Goal: Complete application form

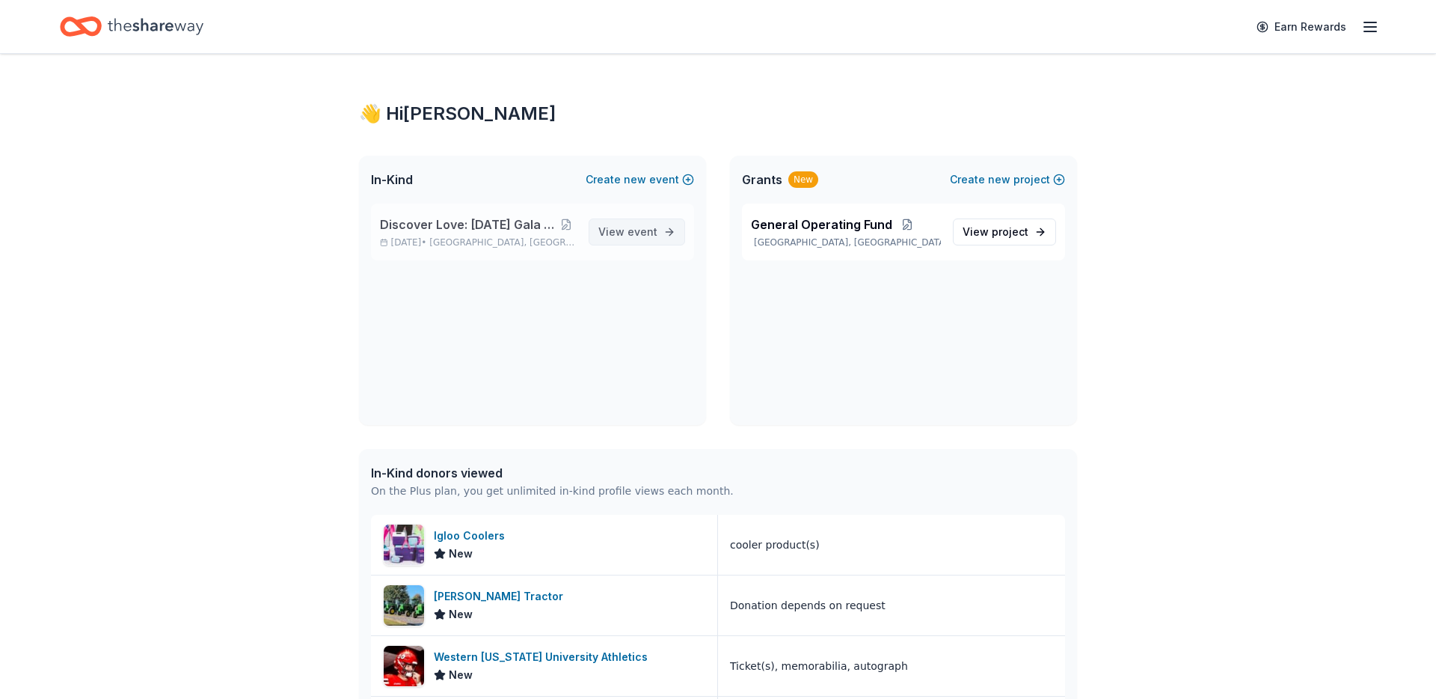
click at [664, 221] on link "View event" at bounding box center [637, 231] width 97 height 27
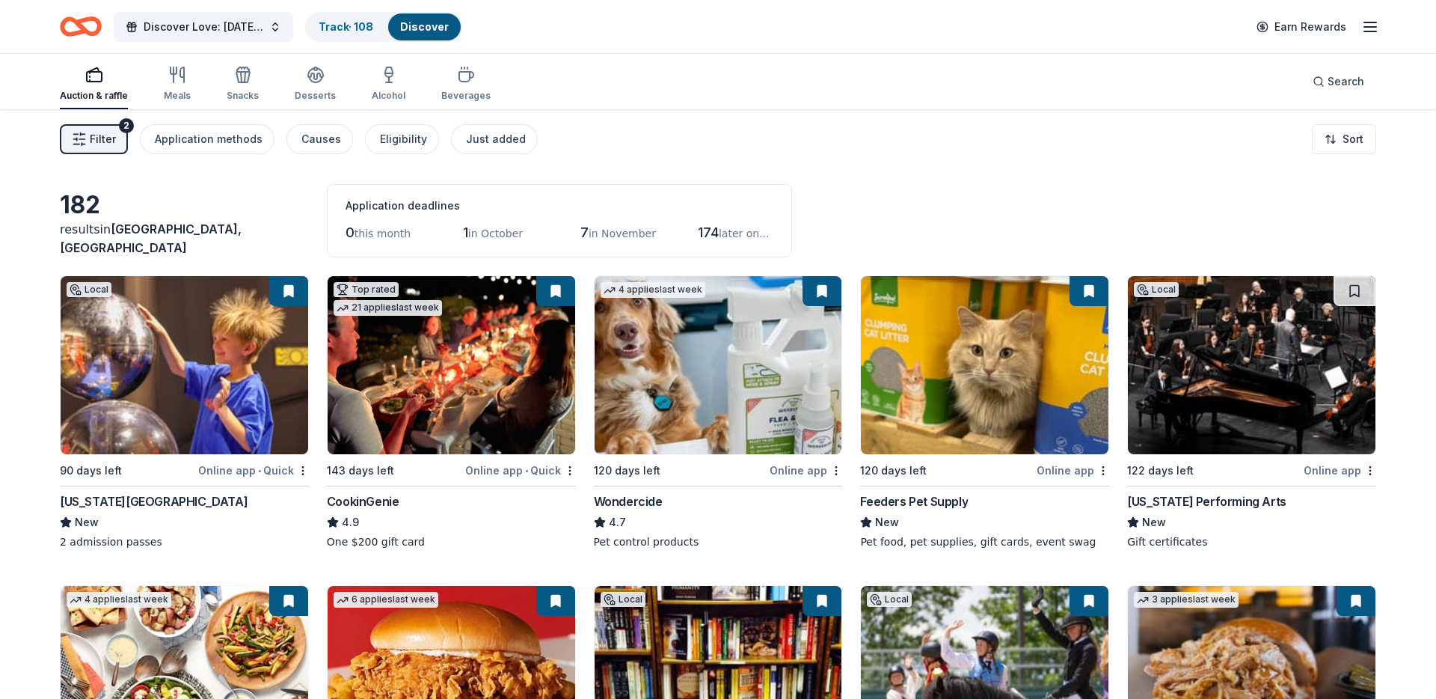
click at [103, 124] on button "Filter 2" at bounding box center [94, 139] width 68 height 30
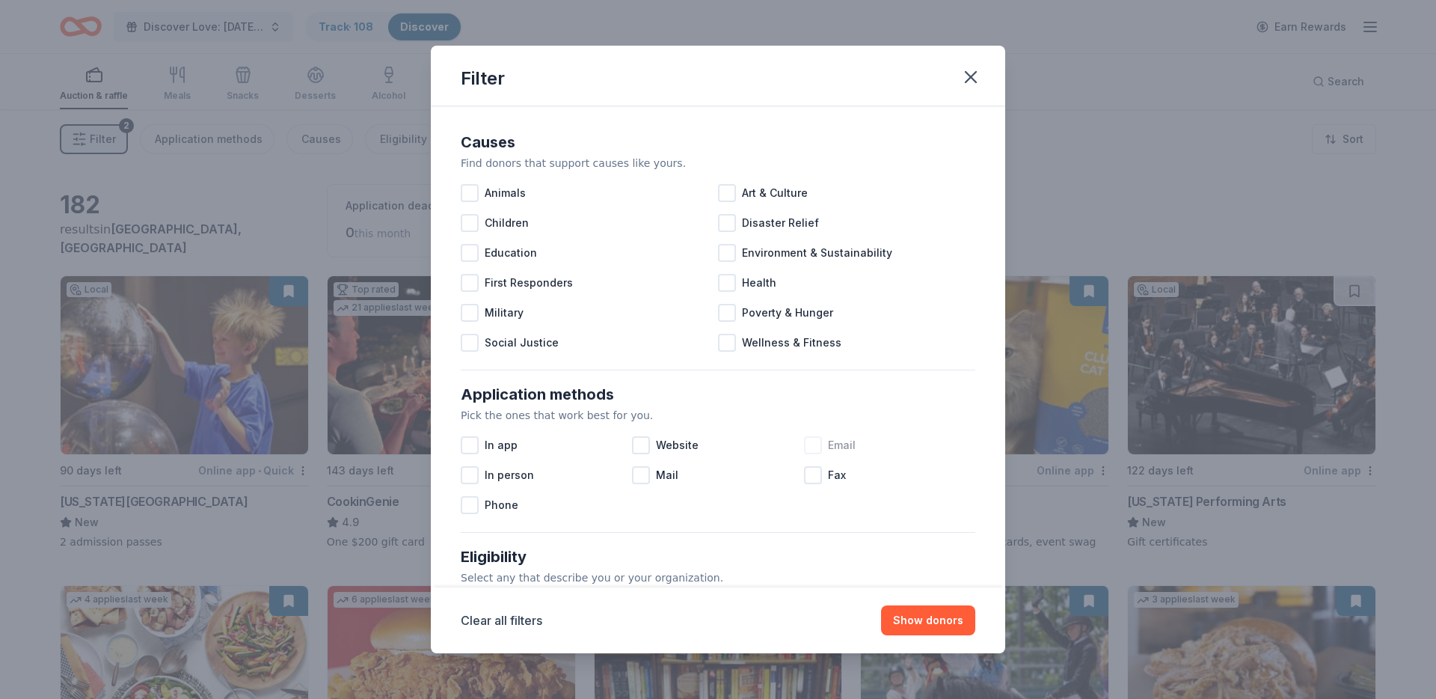
scroll to position [505, 0]
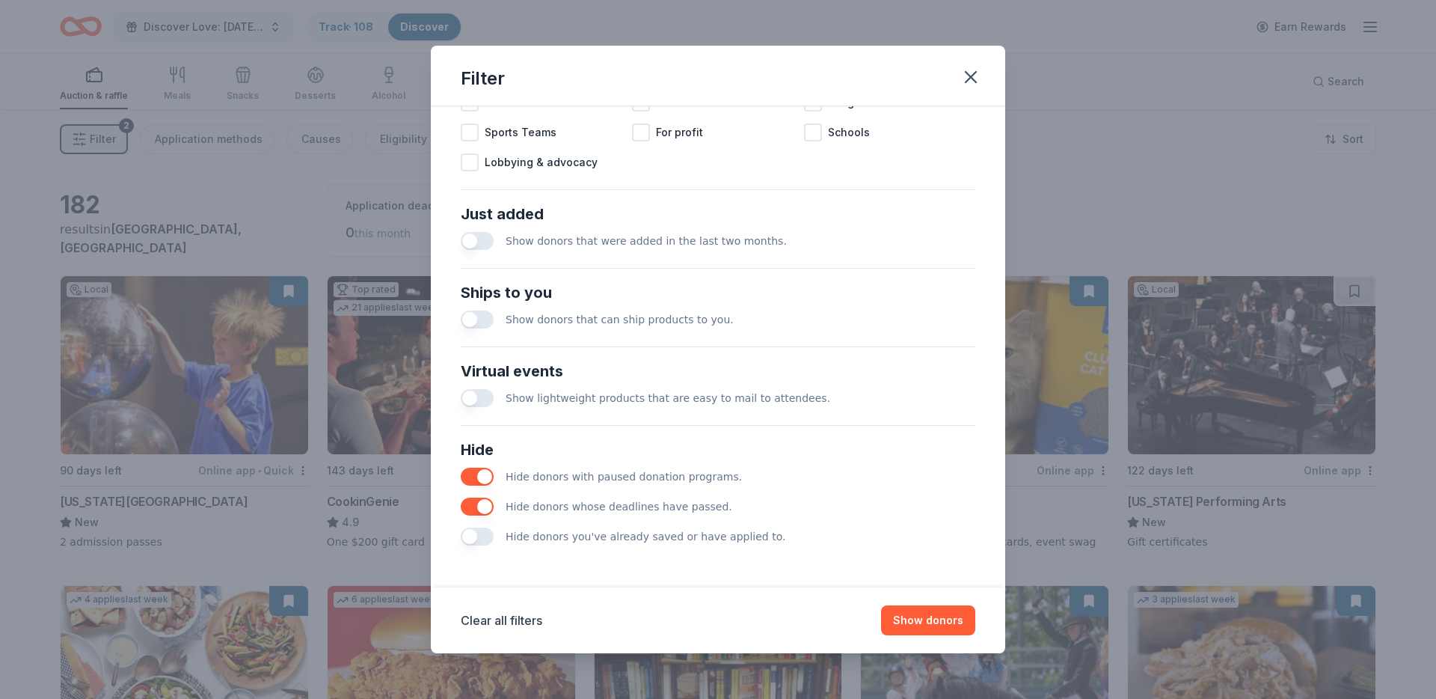
click at [545, 531] on span "Hide donors you've already saved or have applied to." at bounding box center [646, 536] width 280 height 12
click at [472, 537] on button "button" at bounding box center [477, 536] width 33 height 18
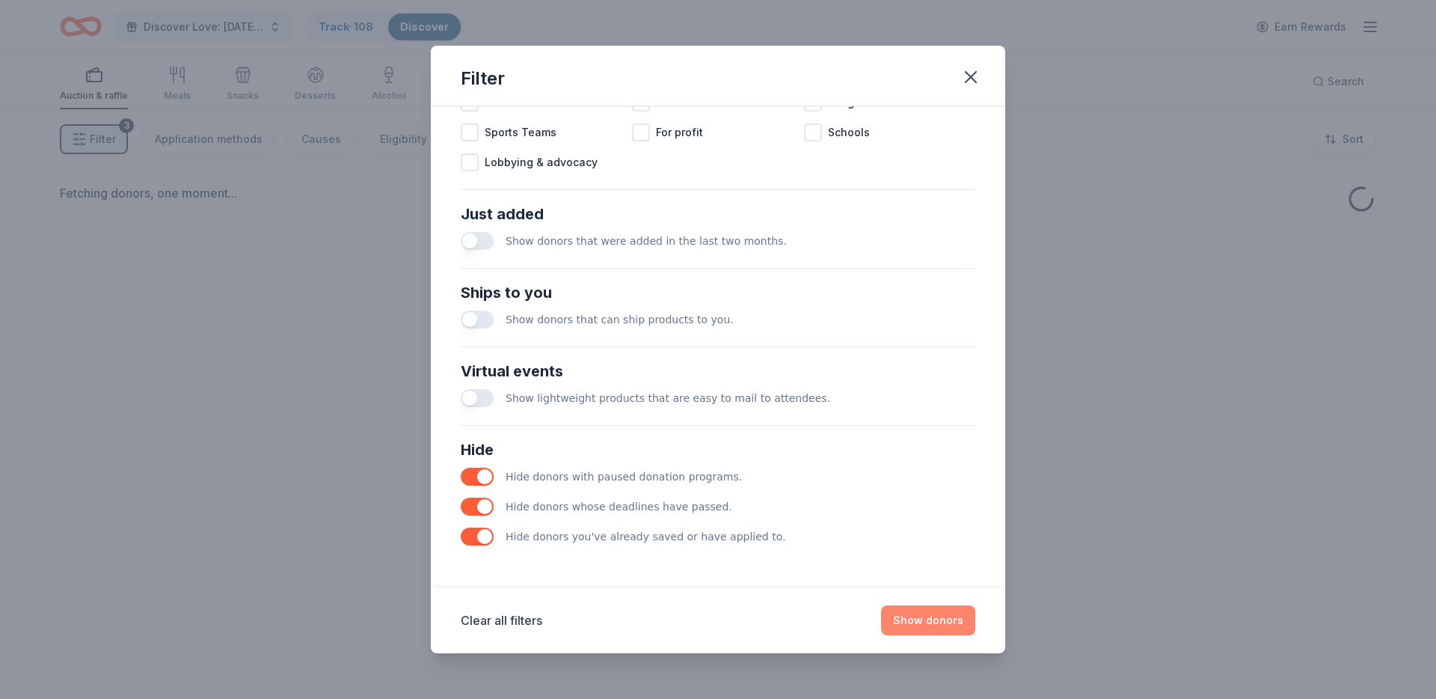
click at [903, 622] on button "Show donors" at bounding box center [928, 620] width 94 height 30
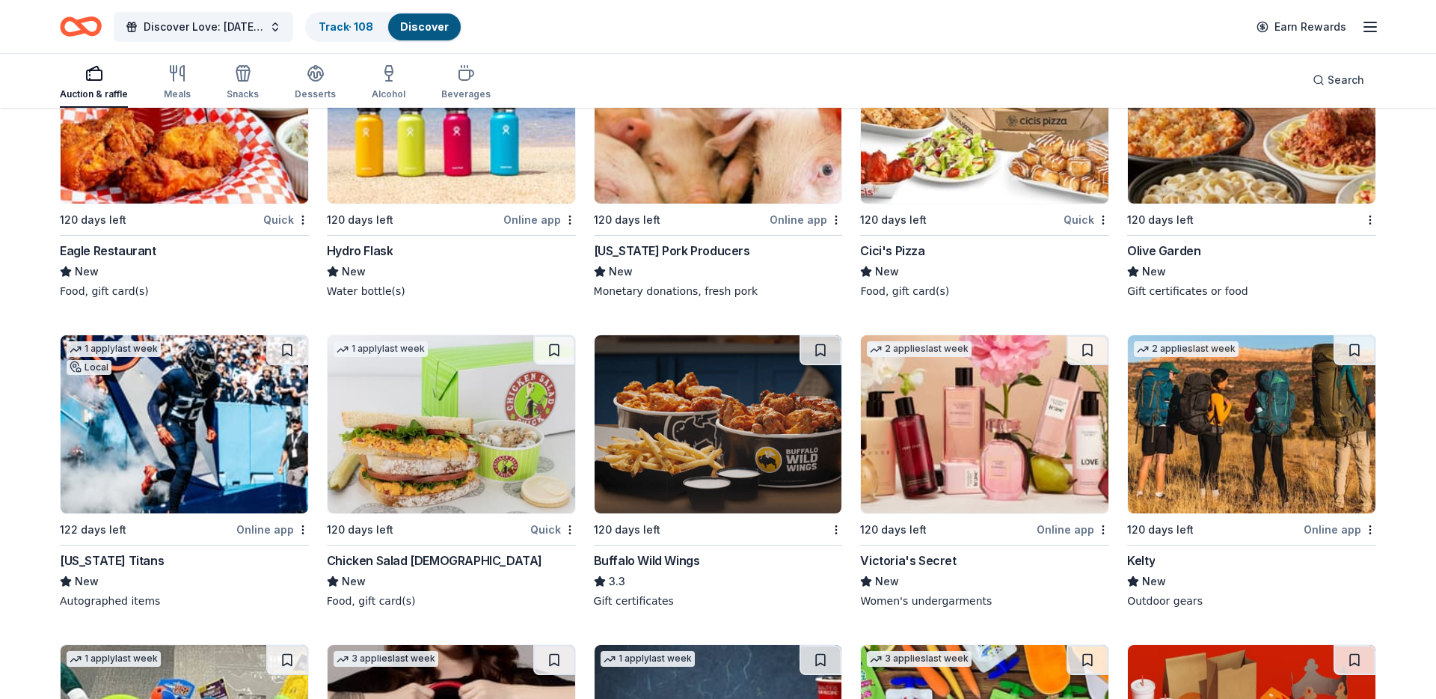
scroll to position [563, 0]
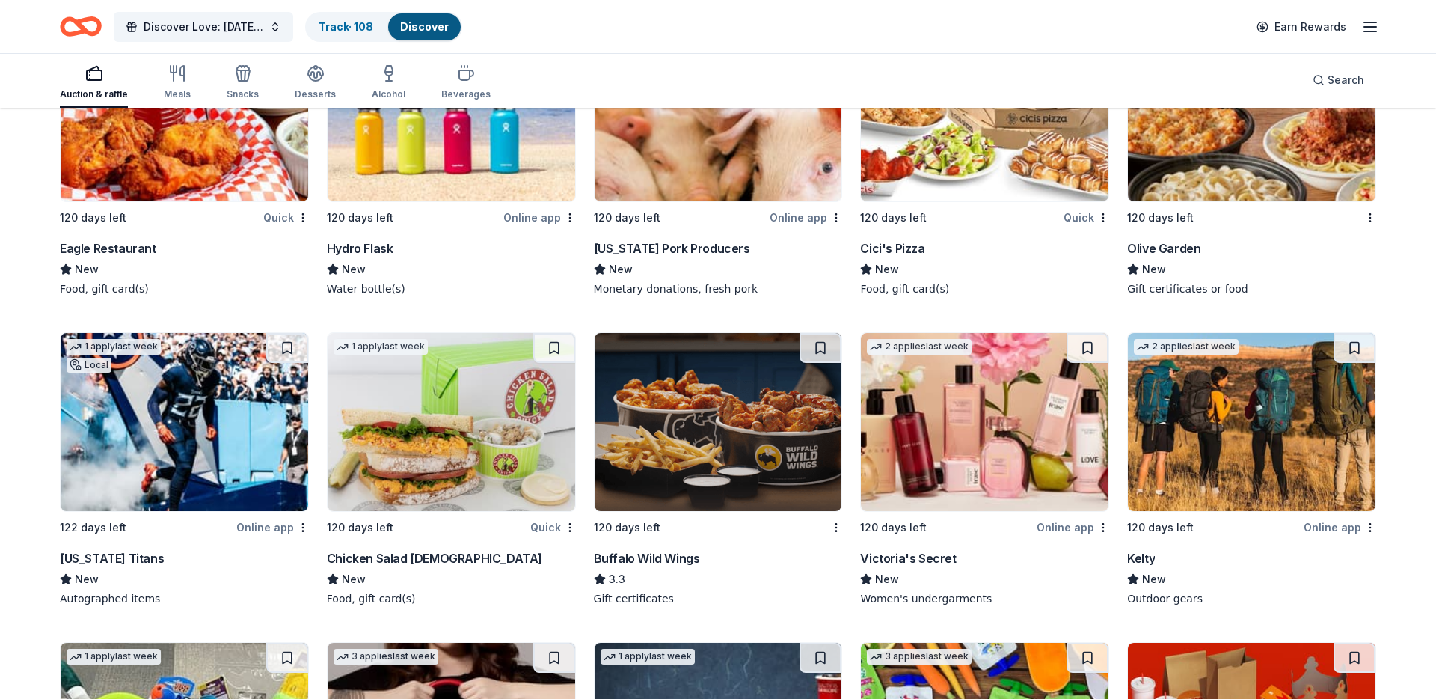
click at [397, 157] on img at bounding box center [452, 112] width 248 height 178
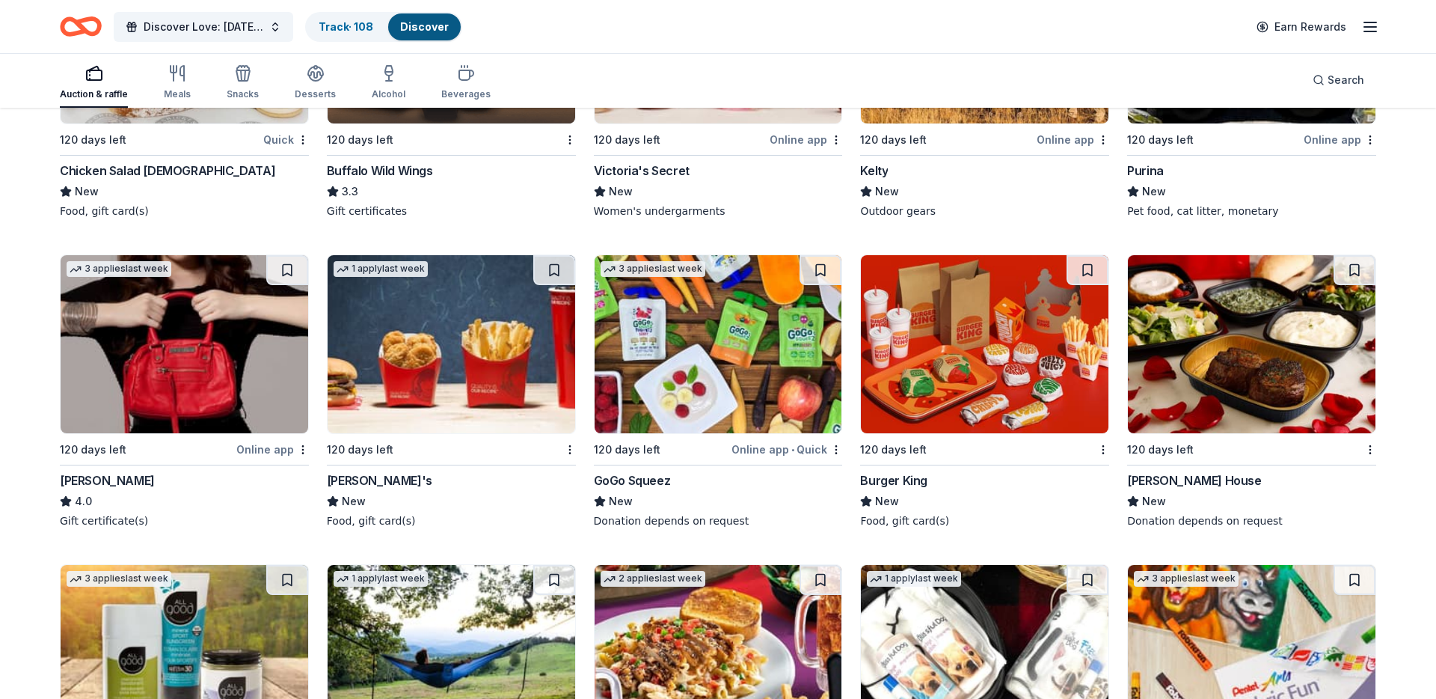
scroll to position [0, 0]
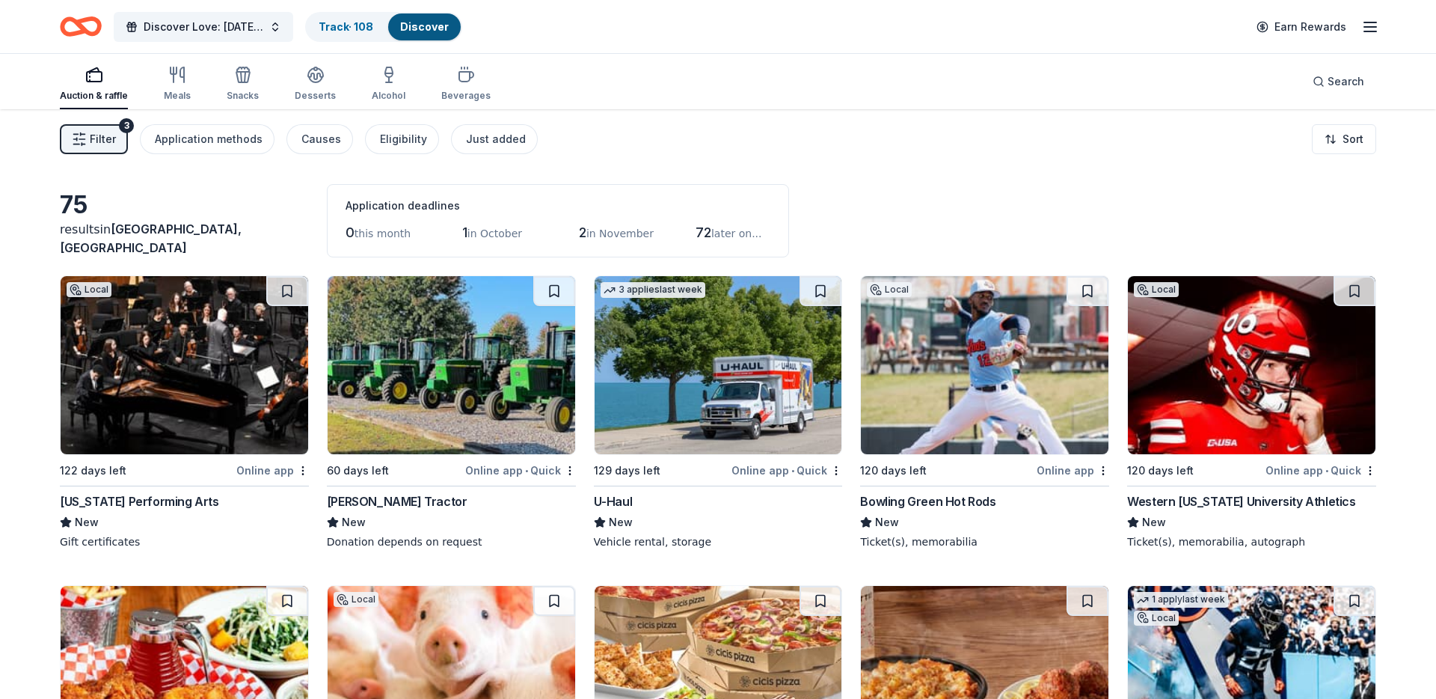
click at [1378, 25] on icon "button" at bounding box center [1371, 27] width 18 height 18
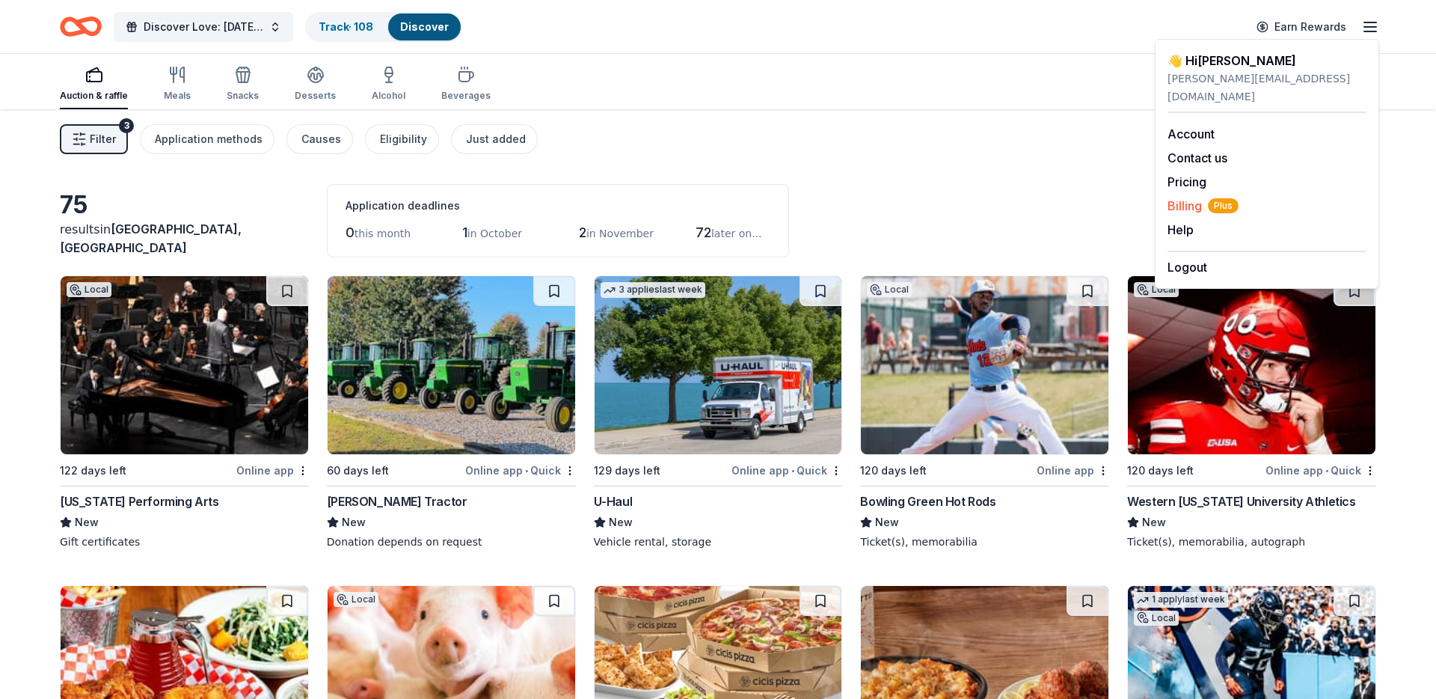
click at [1175, 197] on span "Billing Plus" at bounding box center [1203, 206] width 71 height 18
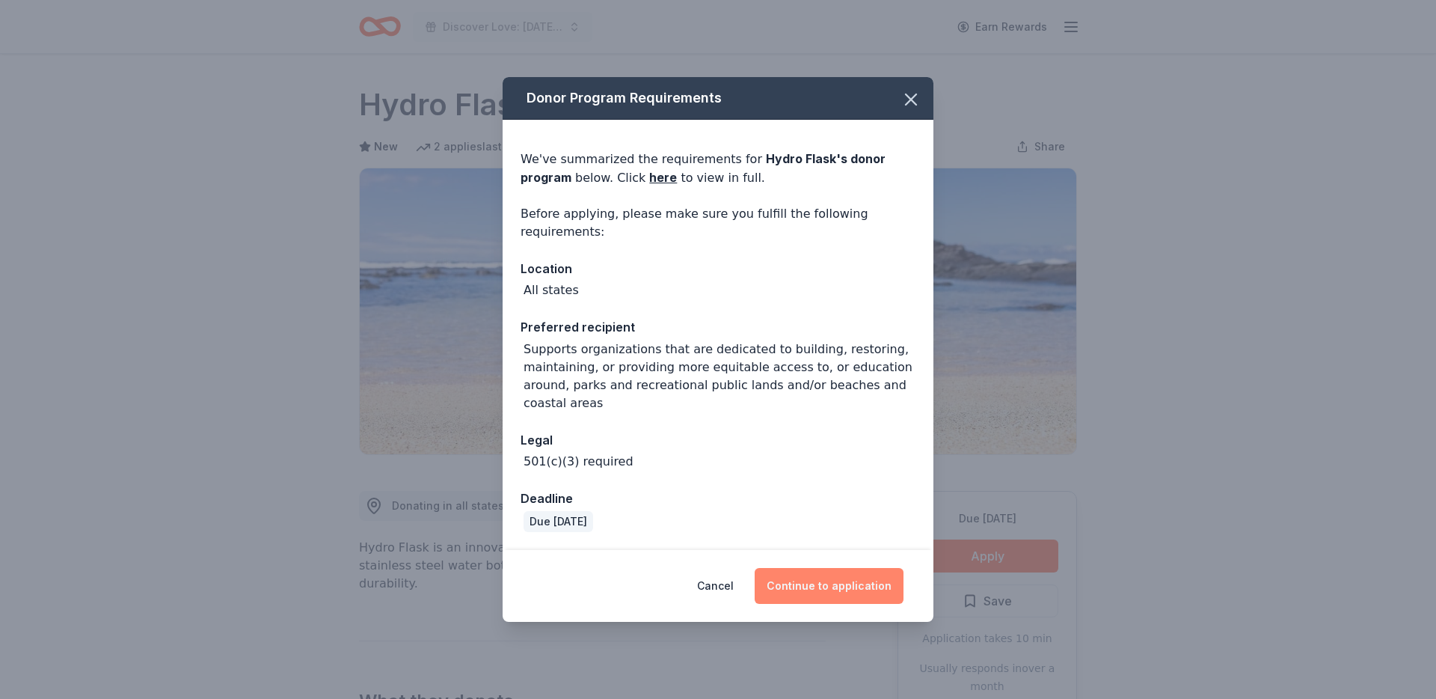
click at [852, 572] on button "Continue to application" at bounding box center [829, 586] width 149 height 36
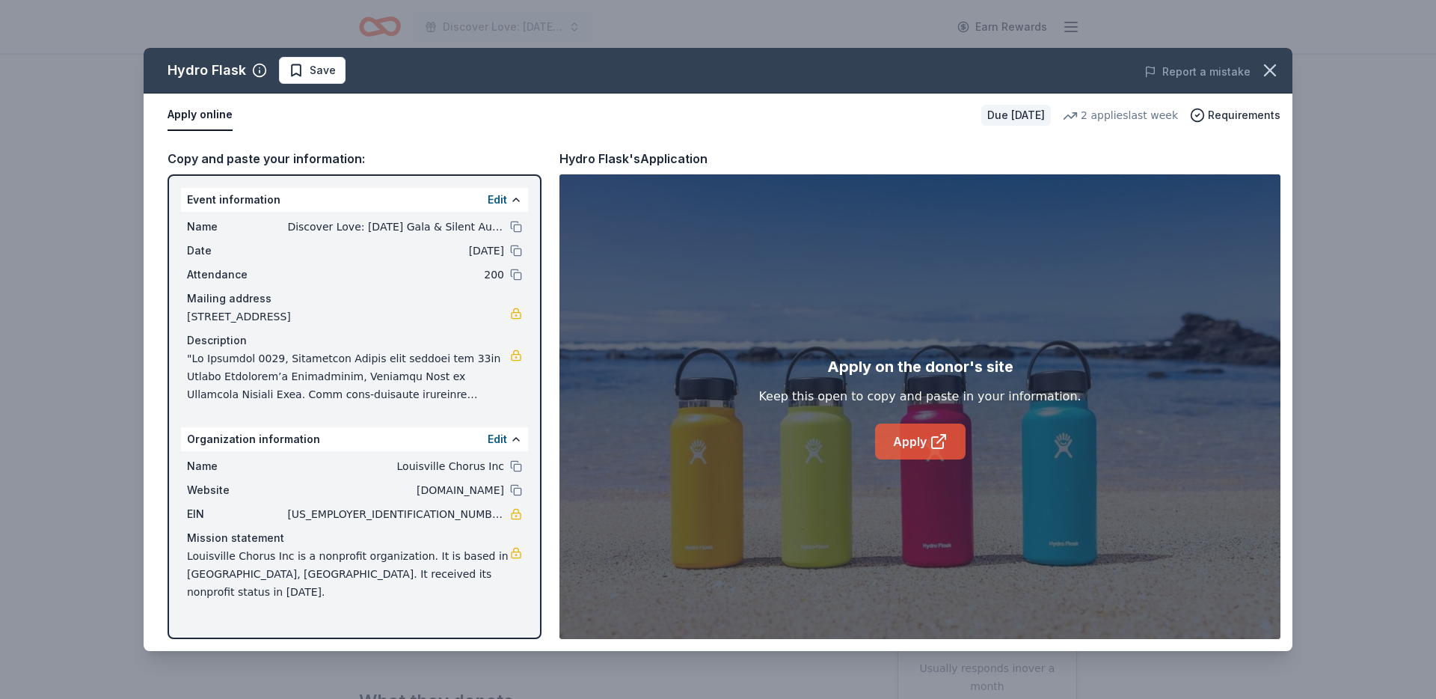
click at [890, 433] on link "Apply" at bounding box center [920, 441] width 91 height 36
click at [1248, 108] on span "Requirements" at bounding box center [1244, 115] width 73 height 18
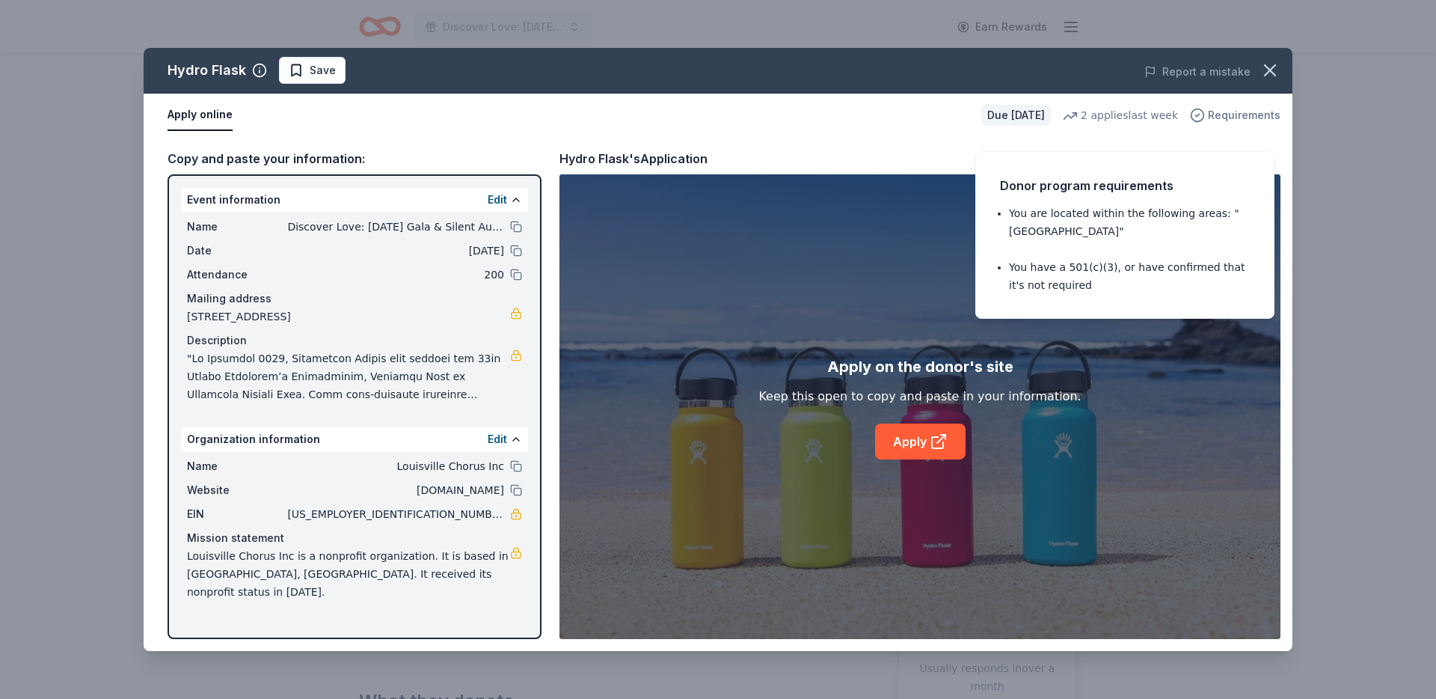
click at [1248, 109] on span "Requirements" at bounding box center [1244, 115] width 73 height 18
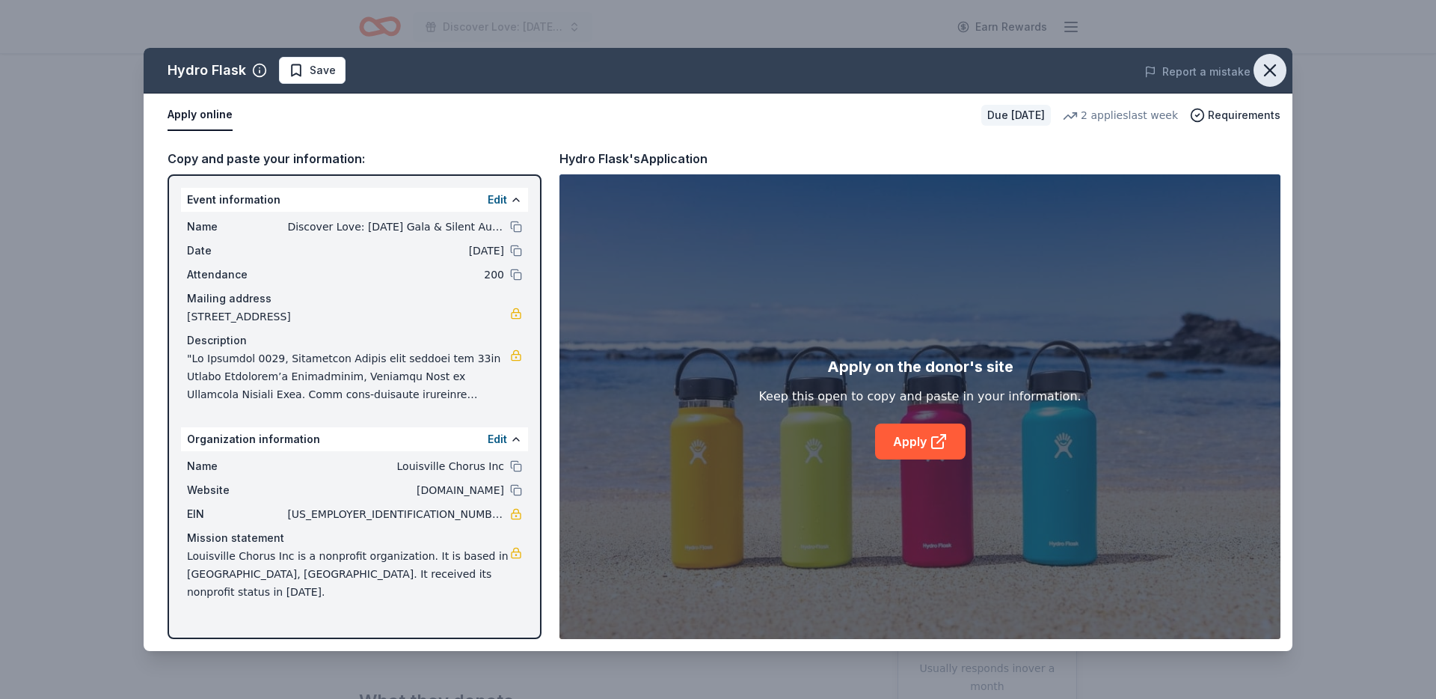
click at [1265, 75] on icon "button" at bounding box center [1270, 70] width 10 height 10
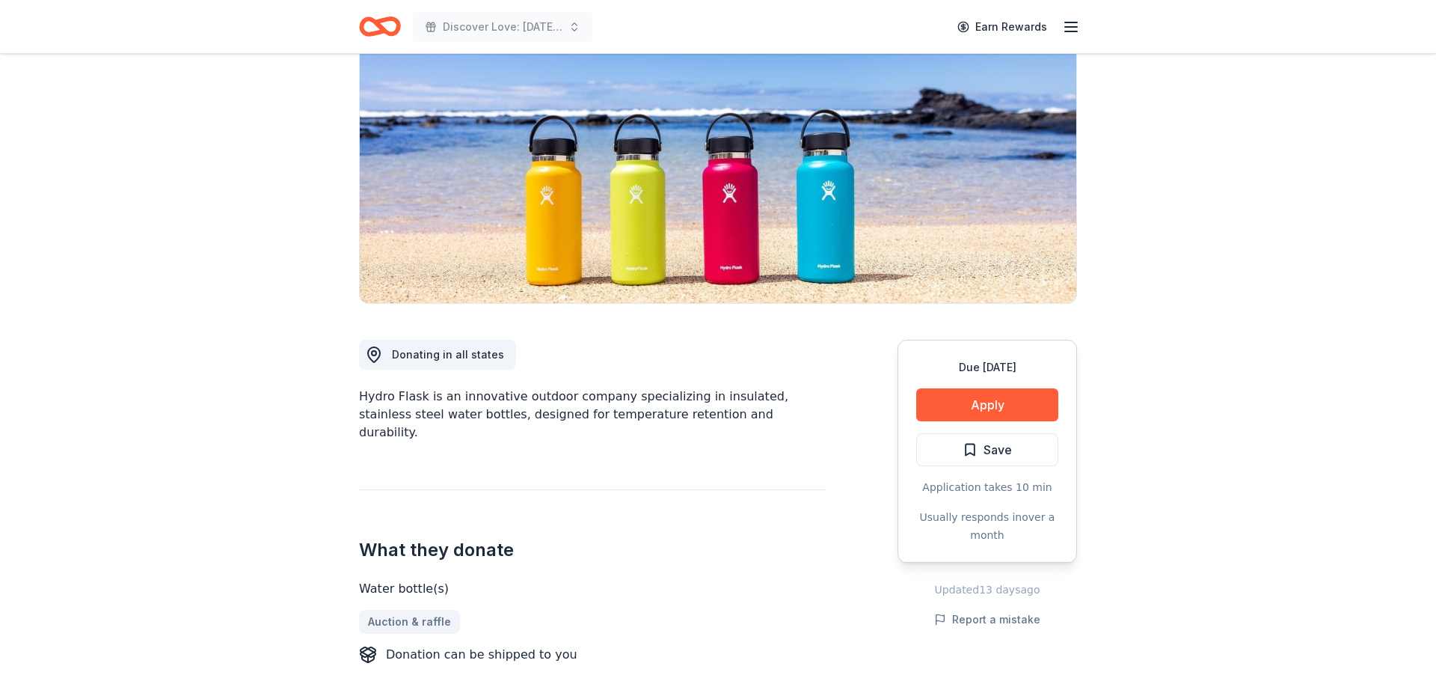
scroll to position [184, 0]
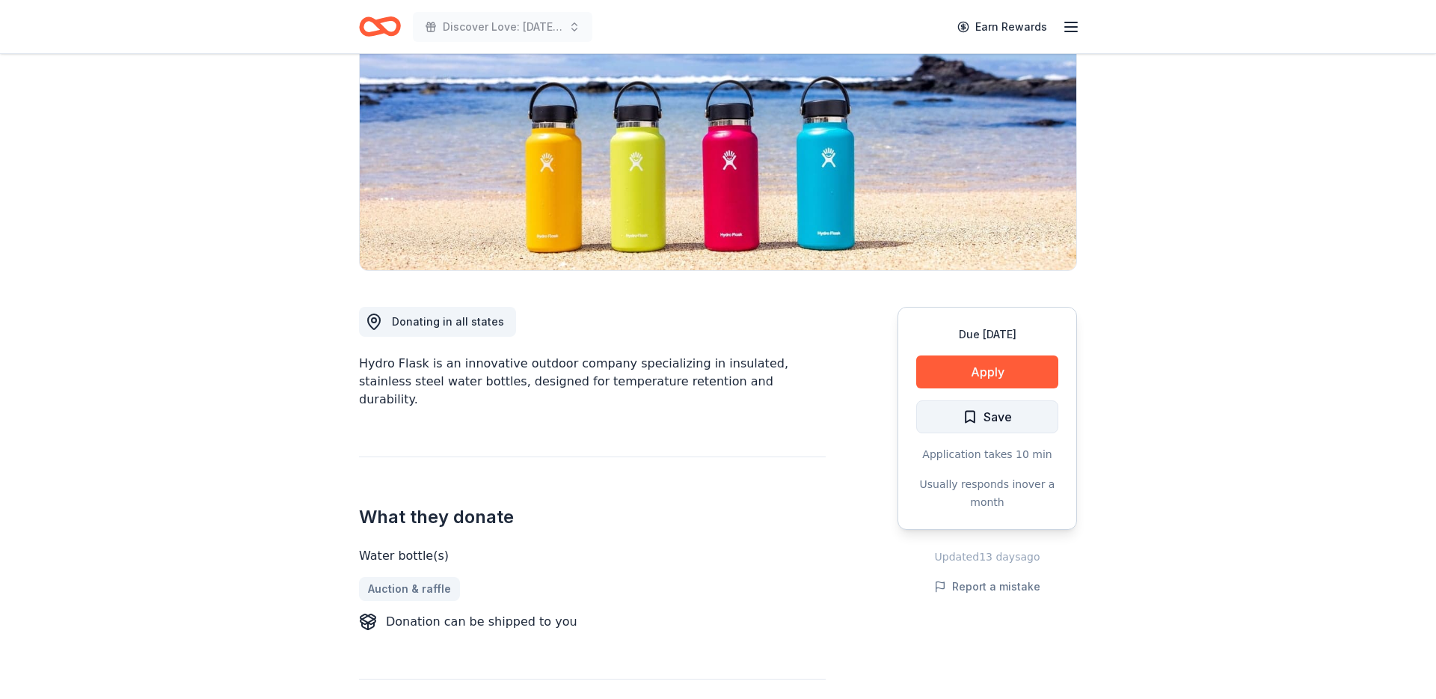
click at [1008, 408] on span "Save" at bounding box center [998, 416] width 28 height 19
click at [967, 422] on html "Discover Love: Valentine's Day Gala & Silent Auction Earn Rewards Due in 120 da…" at bounding box center [718, 165] width 1436 height 699
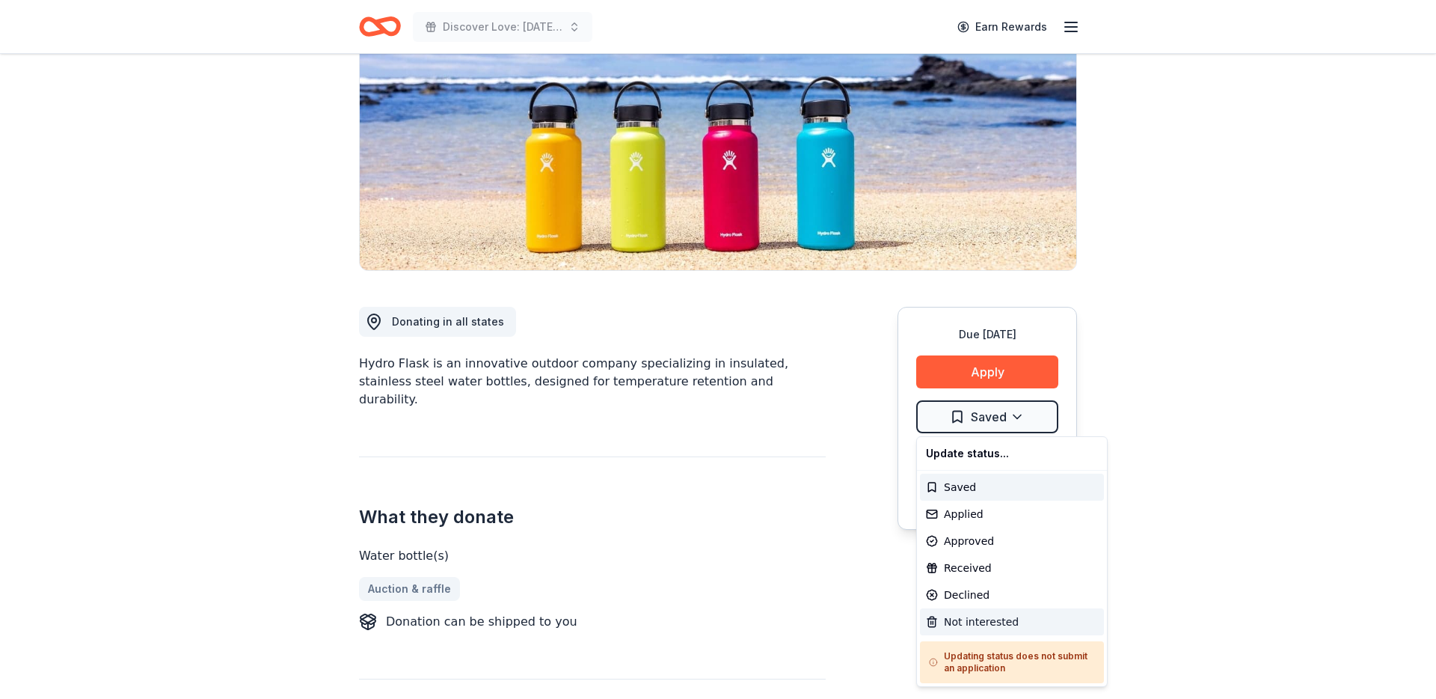
click at [978, 626] on div "Not interested" at bounding box center [1012, 621] width 184 height 27
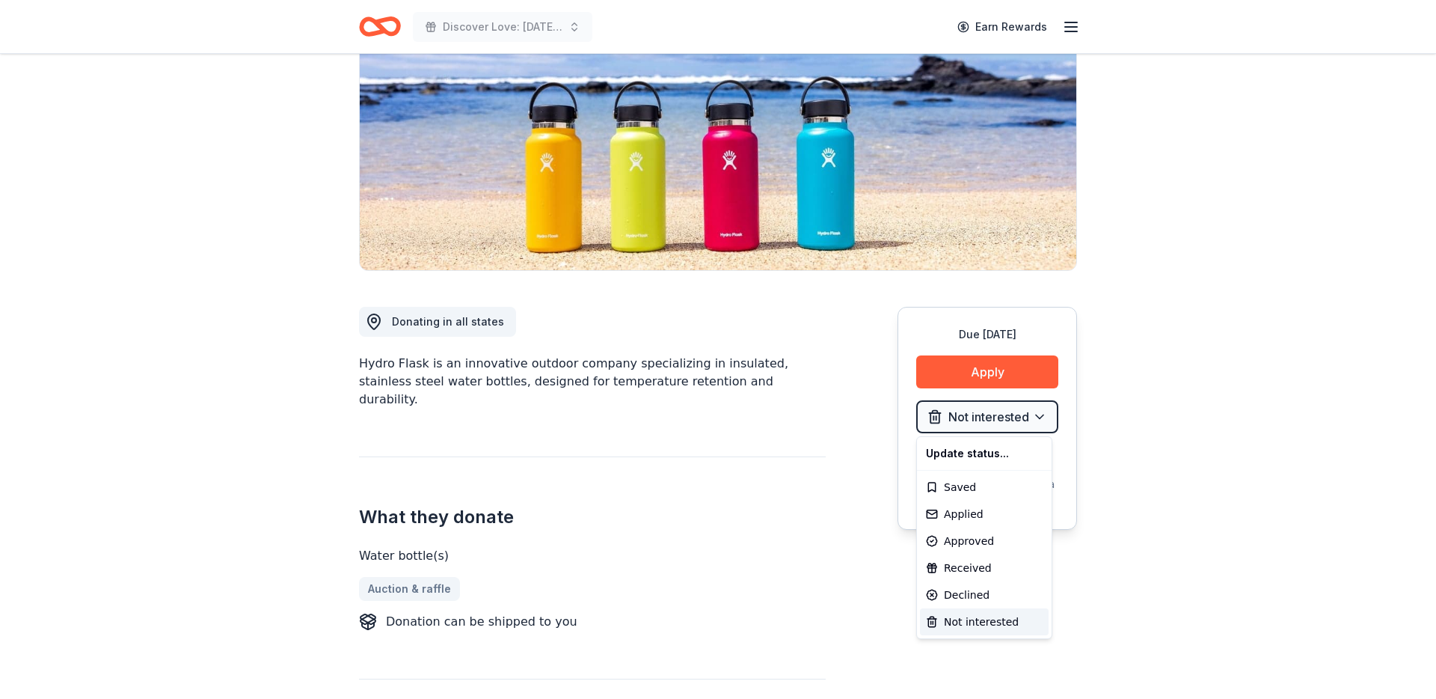
click at [727, 515] on html "Discover Love: Valentine's Day Gala & Silent Auction Earn Rewards Due in 120 da…" at bounding box center [718, 165] width 1436 height 699
